Goal: Information Seeking & Learning: Stay updated

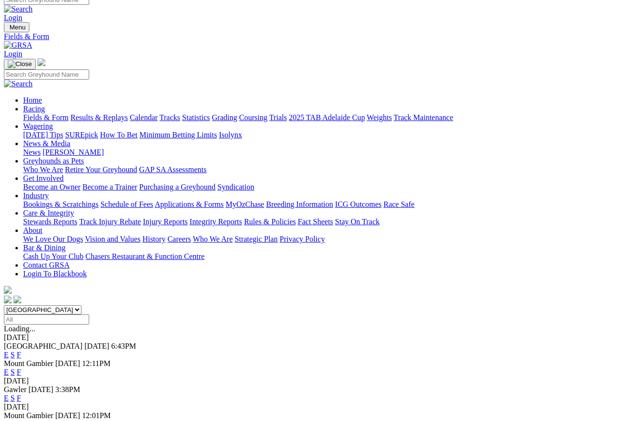
scroll to position [9, 0]
click at [21, 351] on link "F" at bounding box center [19, 355] width 4 height 8
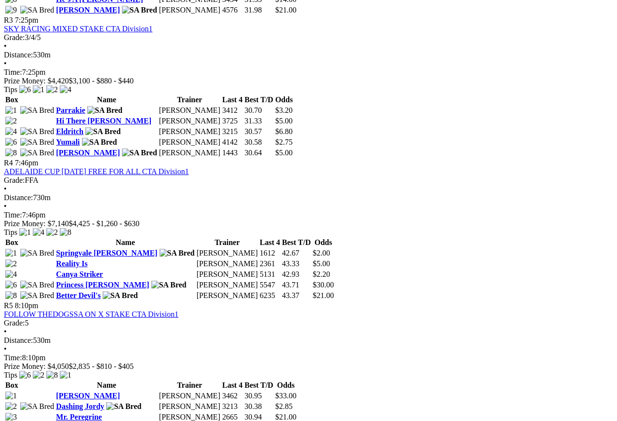
scroll to position [831, 0]
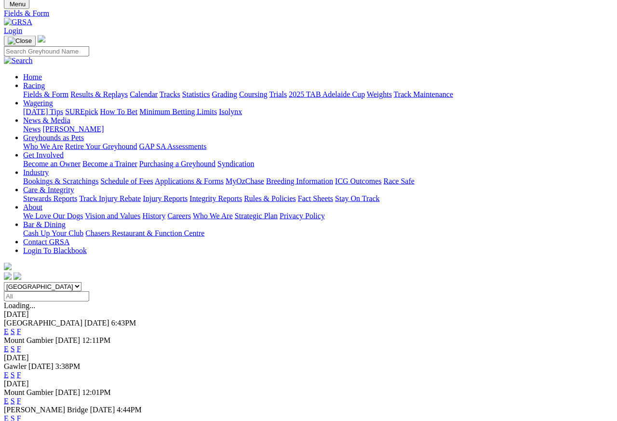
scroll to position [32, 0]
click at [21, 414] on link "F" at bounding box center [19, 418] width 4 height 8
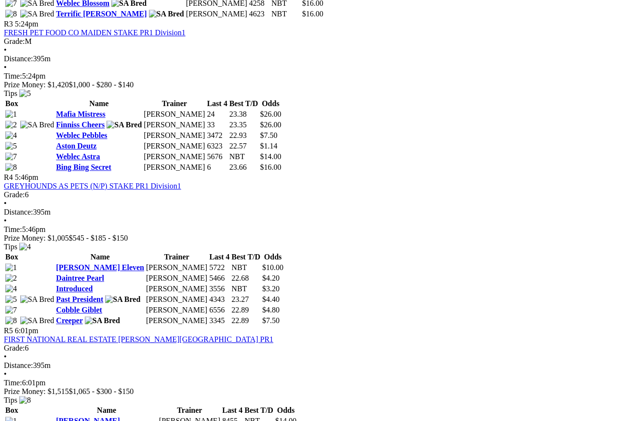
scroll to position [811, 0]
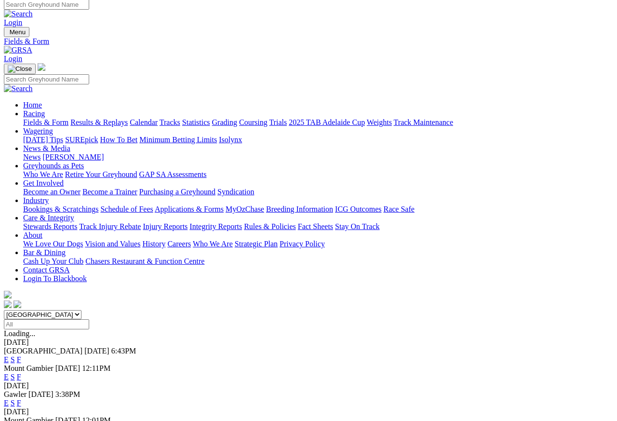
scroll to position [4, 0]
click at [121, 118] on link "Results & Replays" at bounding box center [98, 122] width 57 height 8
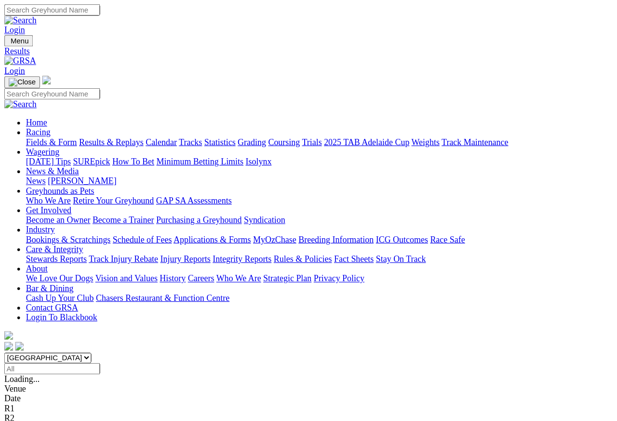
scroll to position [4, 0]
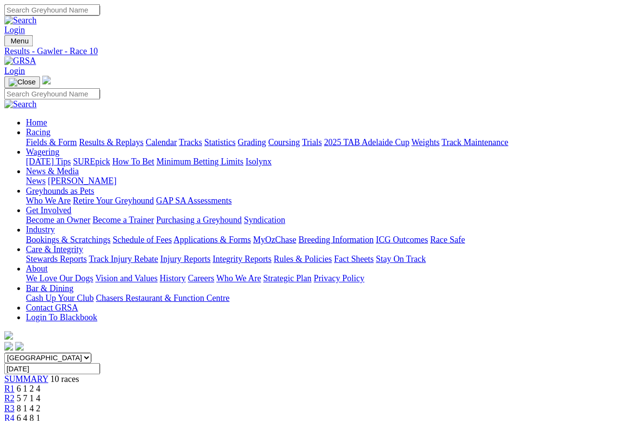
scroll to position [4, 0]
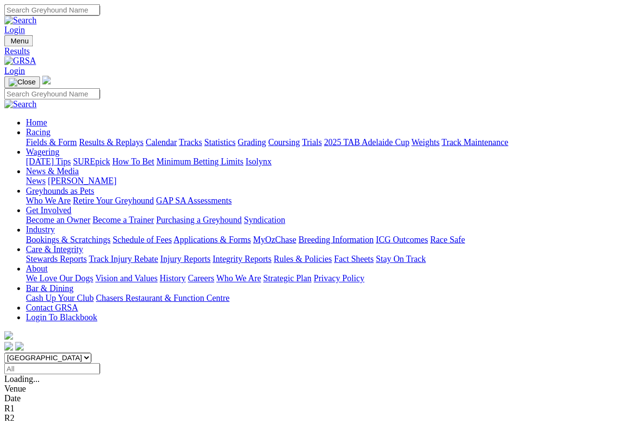
scroll to position [4, 0]
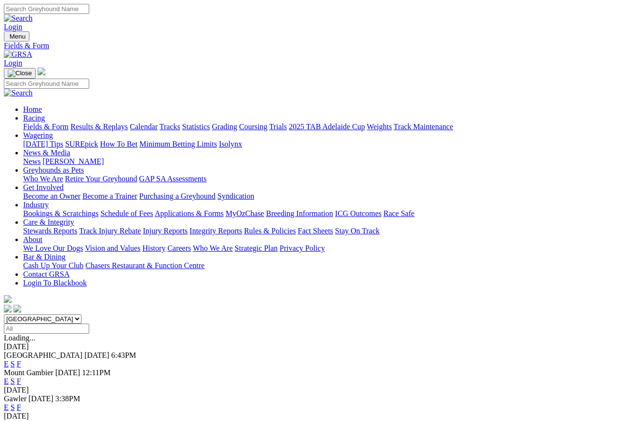
scroll to position [4, 0]
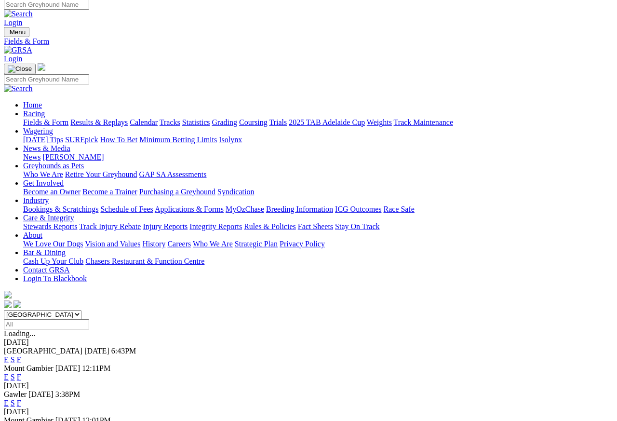
click at [74, 214] on link "Care & Integrity" at bounding box center [48, 218] width 51 height 8
click at [242, 222] on link "Integrity Reports" at bounding box center [216, 226] width 53 height 8
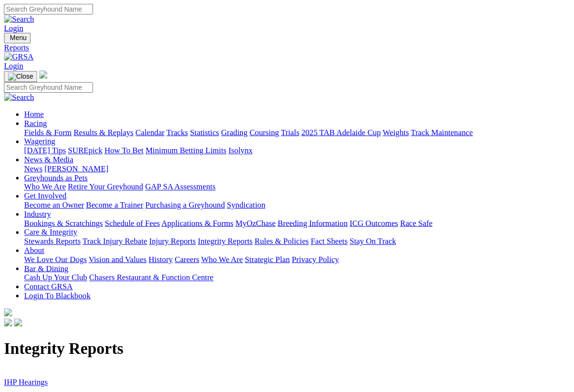
scroll to position [1, 0]
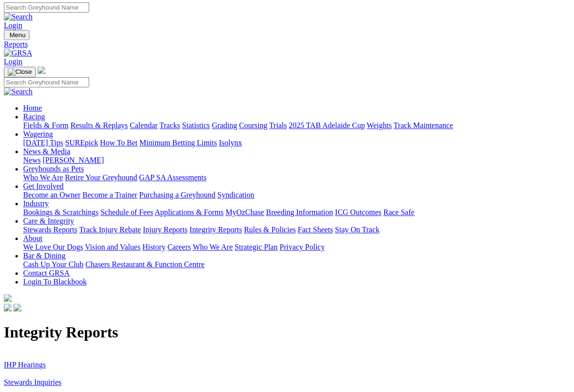
click at [58, 375] on link "Stewards Inquiries" at bounding box center [33, 382] width 58 height 8
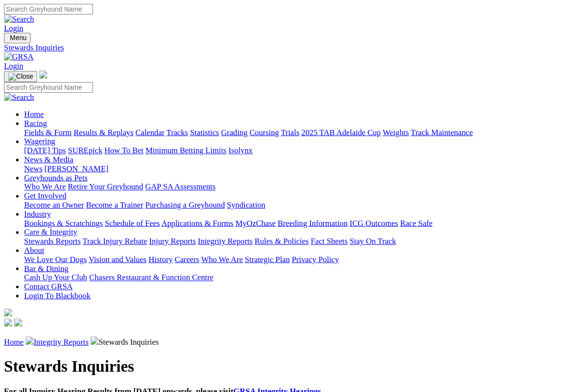
scroll to position [1, 0]
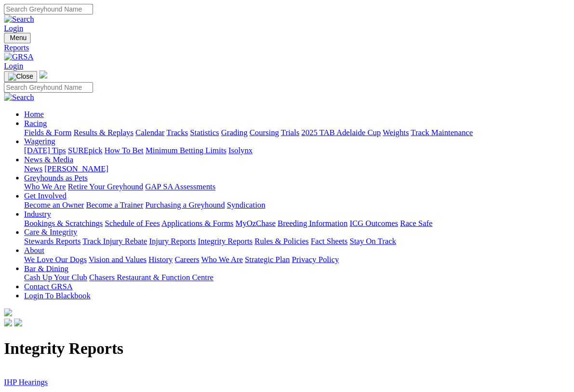
scroll to position [1, 0]
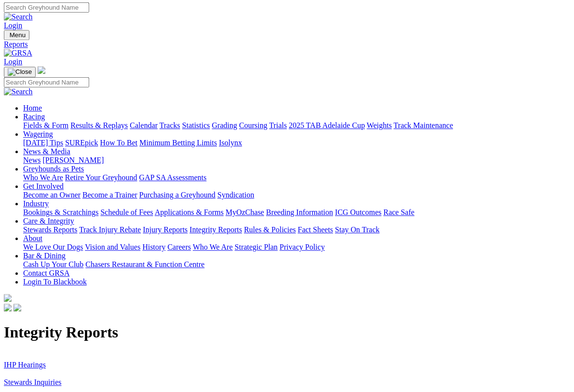
click at [35, 360] on link "IHP Hearings" at bounding box center [25, 364] width 42 height 8
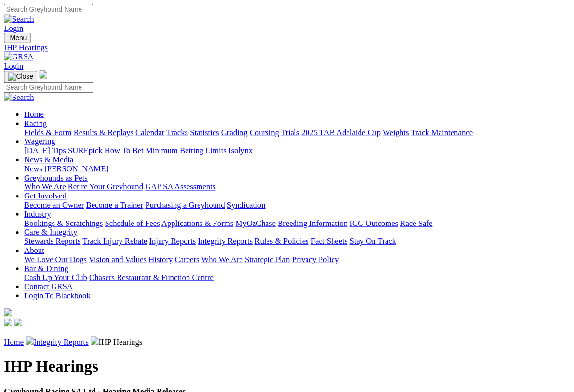
scroll to position [1, 0]
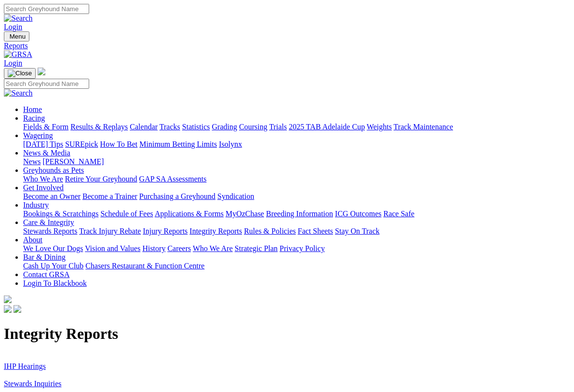
scroll to position [1, 0]
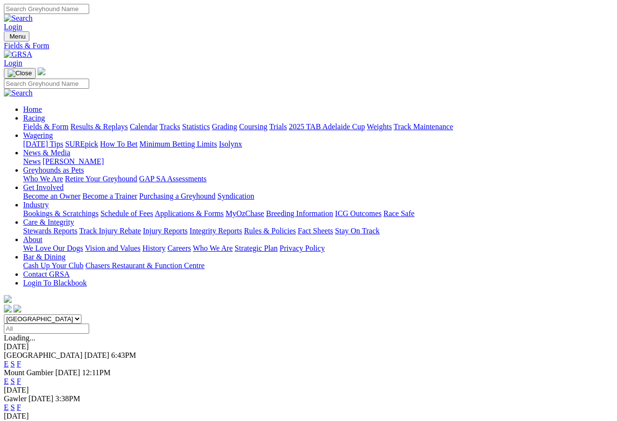
scroll to position [4, 0]
